Goal: Information Seeking & Learning: Learn about a topic

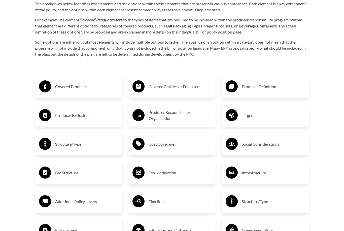
scroll to position [769, 0]
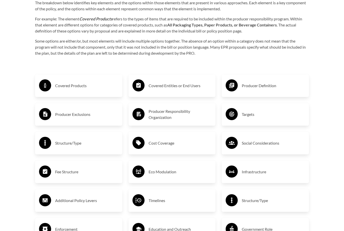
click at [34, 80] on div "Covered Products Producer Exclusions Structure/Type Fee Structure Additional Po…" at bounding box center [78, 172] width 93 height 213
click at [44, 85] on icon at bounding box center [45, 85] width 2 height 5
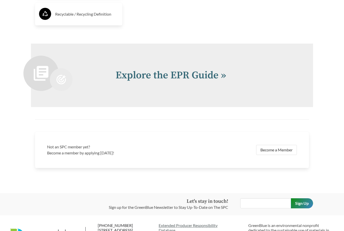
scroll to position [1078, 0]
click at [127, 76] on link "Explore the EPR Guide »" at bounding box center [171, 75] width 111 height 13
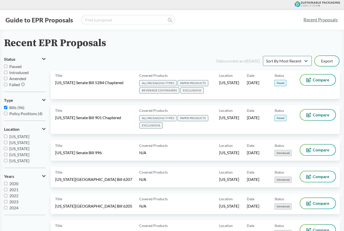
click at [311, 84] on button "Compare" at bounding box center [317, 80] width 35 height 11
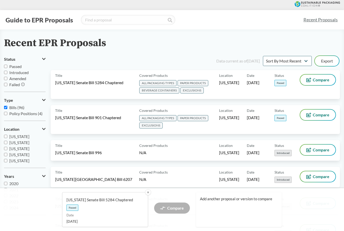
click at [103, 89] on div "Title [US_STATE] Senate Bill 5284 Chaptered" at bounding box center [96, 85] width 82 height 20
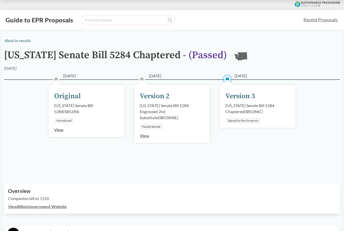
click at [231, 93] on div "Version 3" at bounding box center [241, 96] width 30 height 11
click at [238, 96] on div "Version 3" at bounding box center [241, 96] width 30 height 11
click at [145, 138] on link "View" at bounding box center [144, 135] width 9 height 5
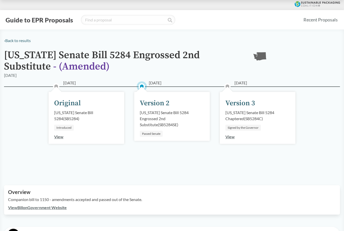
click at [59, 139] on link "View" at bounding box center [58, 136] width 9 height 5
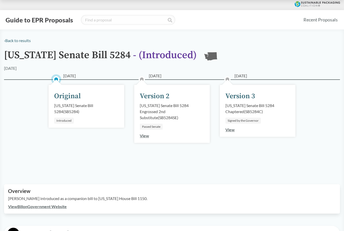
click at [23, 204] on link "View Bill on Government Website" at bounding box center [37, 206] width 59 height 5
